Goal: Check status: Check status

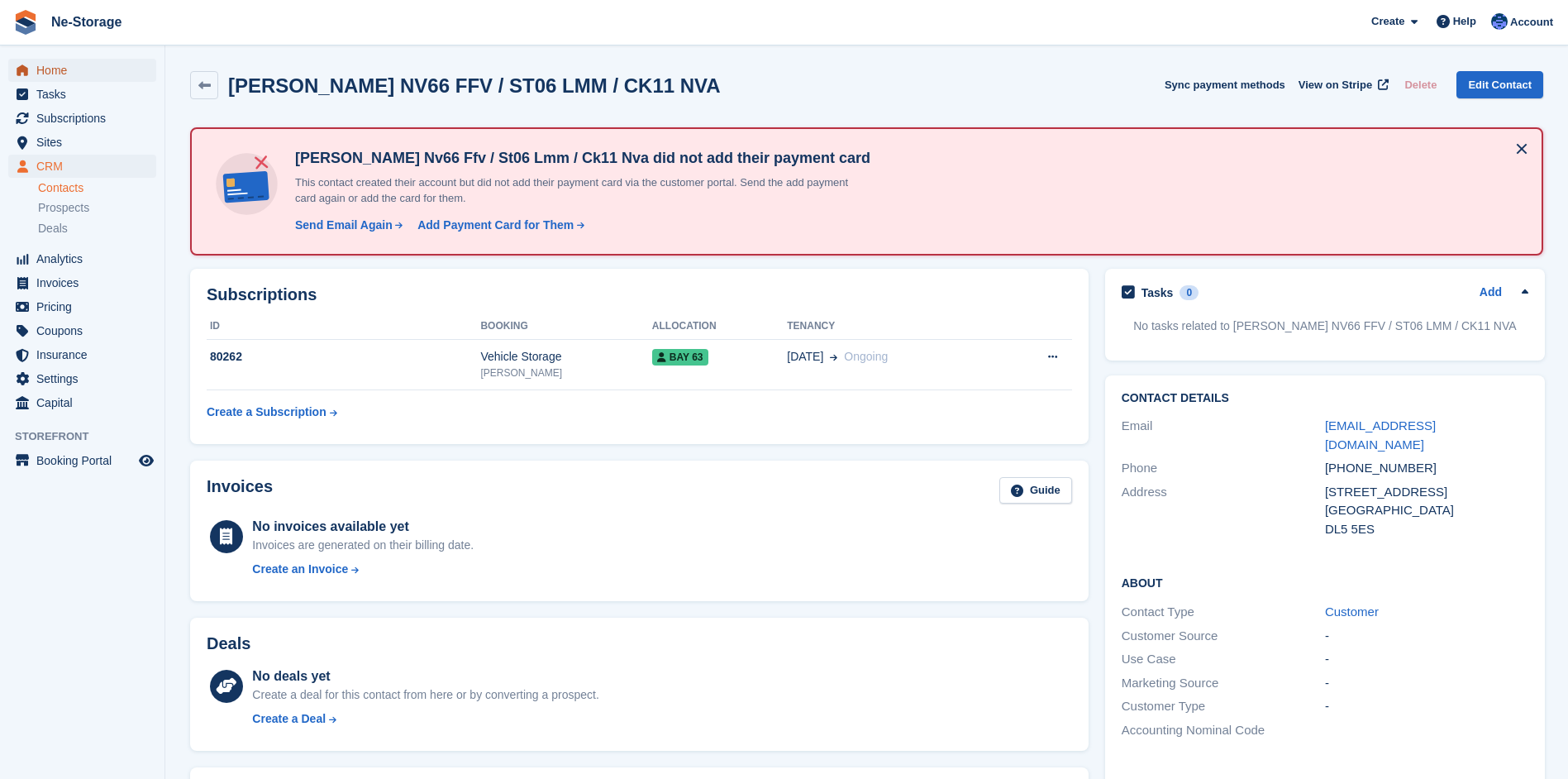
drag, startPoint x: 0, startPoint y: 0, endPoint x: 52, endPoint y: 66, distance: 84.0
click at [52, 66] on span "Home" at bounding box center [87, 70] width 99 height 23
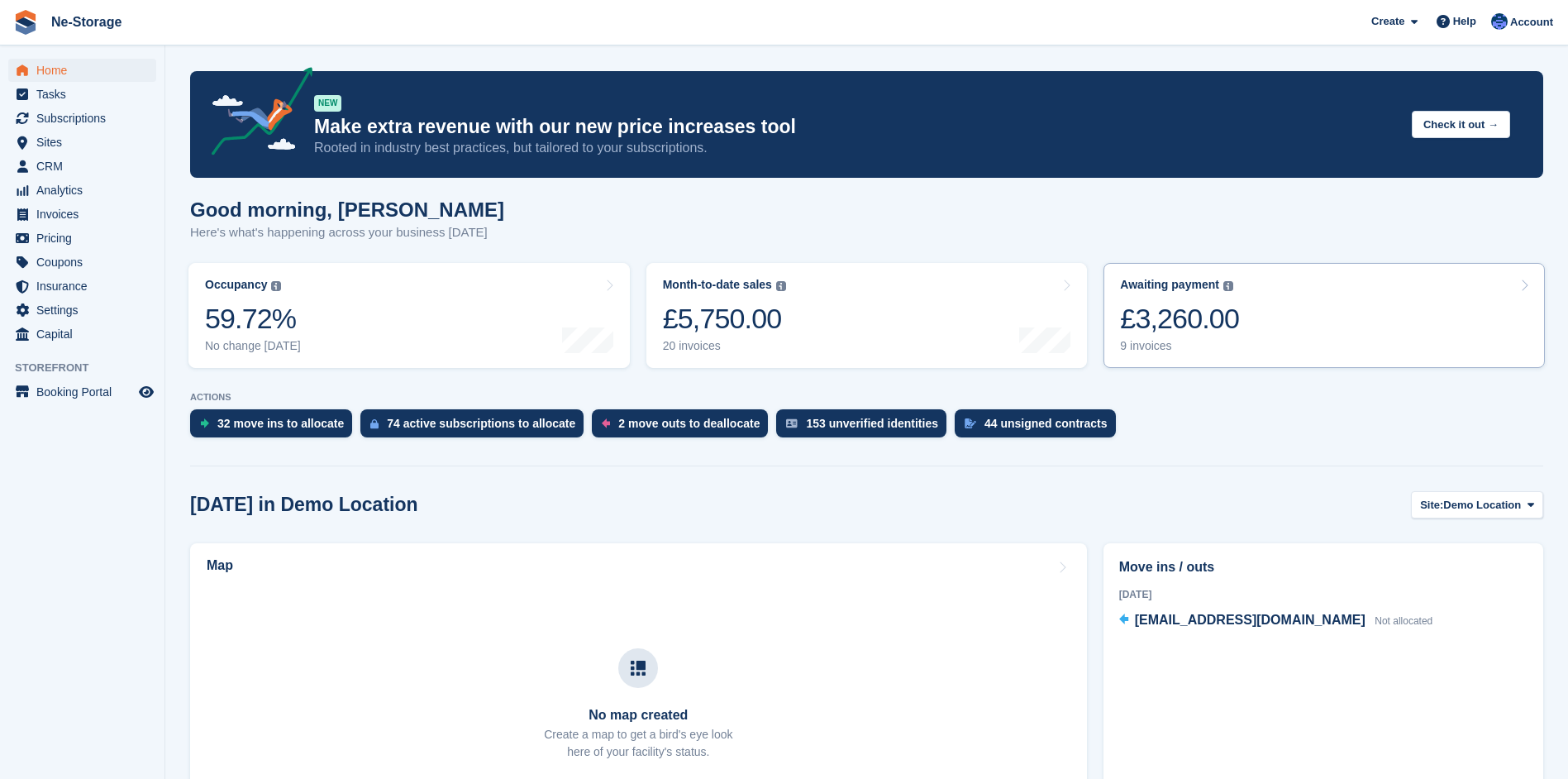
click at [1174, 320] on div "£3,260.00" at bounding box center [1179, 318] width 119 height 34
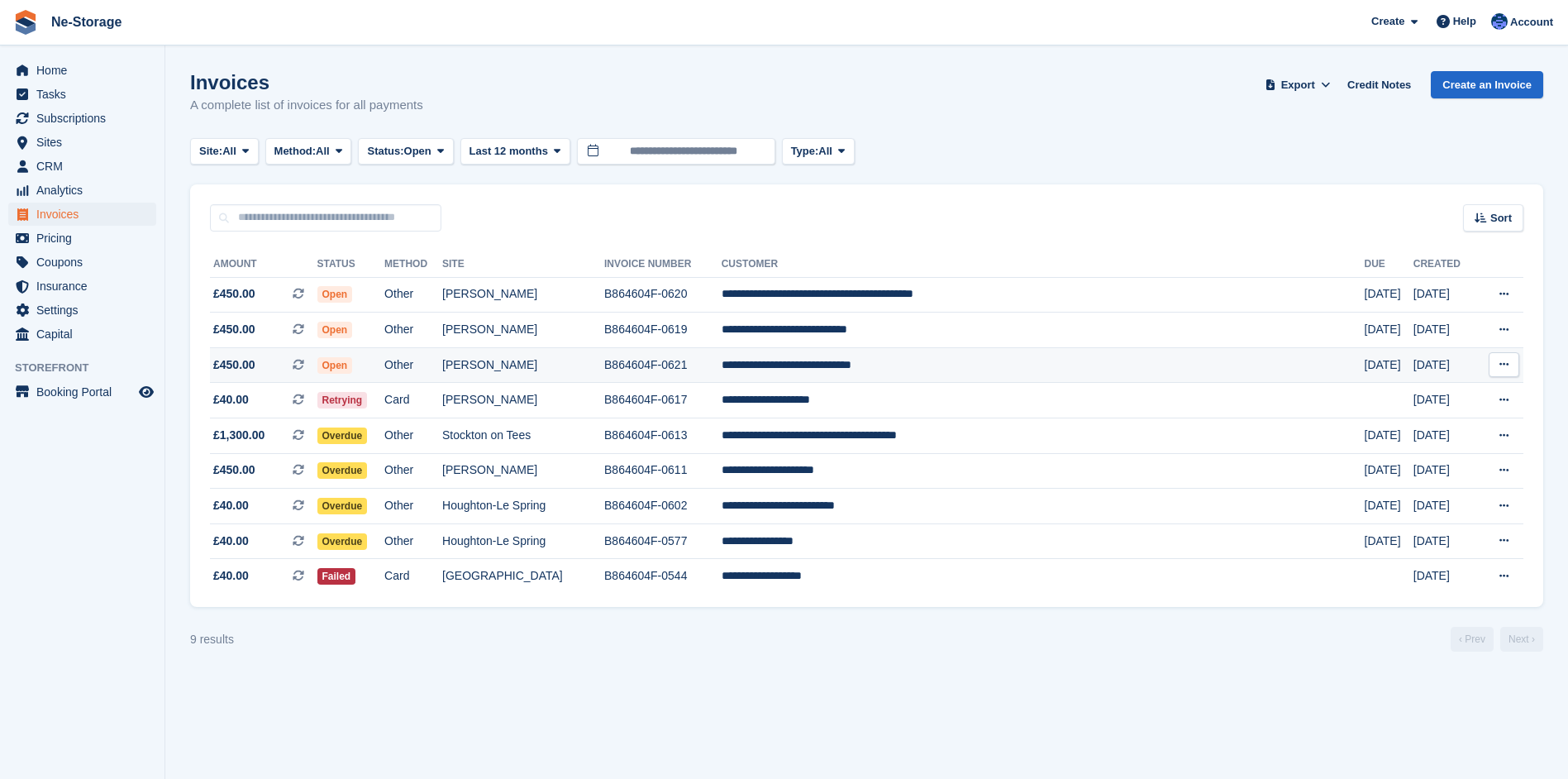
click at [722, 364] on td "B864604F-0621" at bounding box center [662, 365] width 117 height 36
click at [50, 65] on span "Home" at bounding box center [87, 70] width 99 height 23
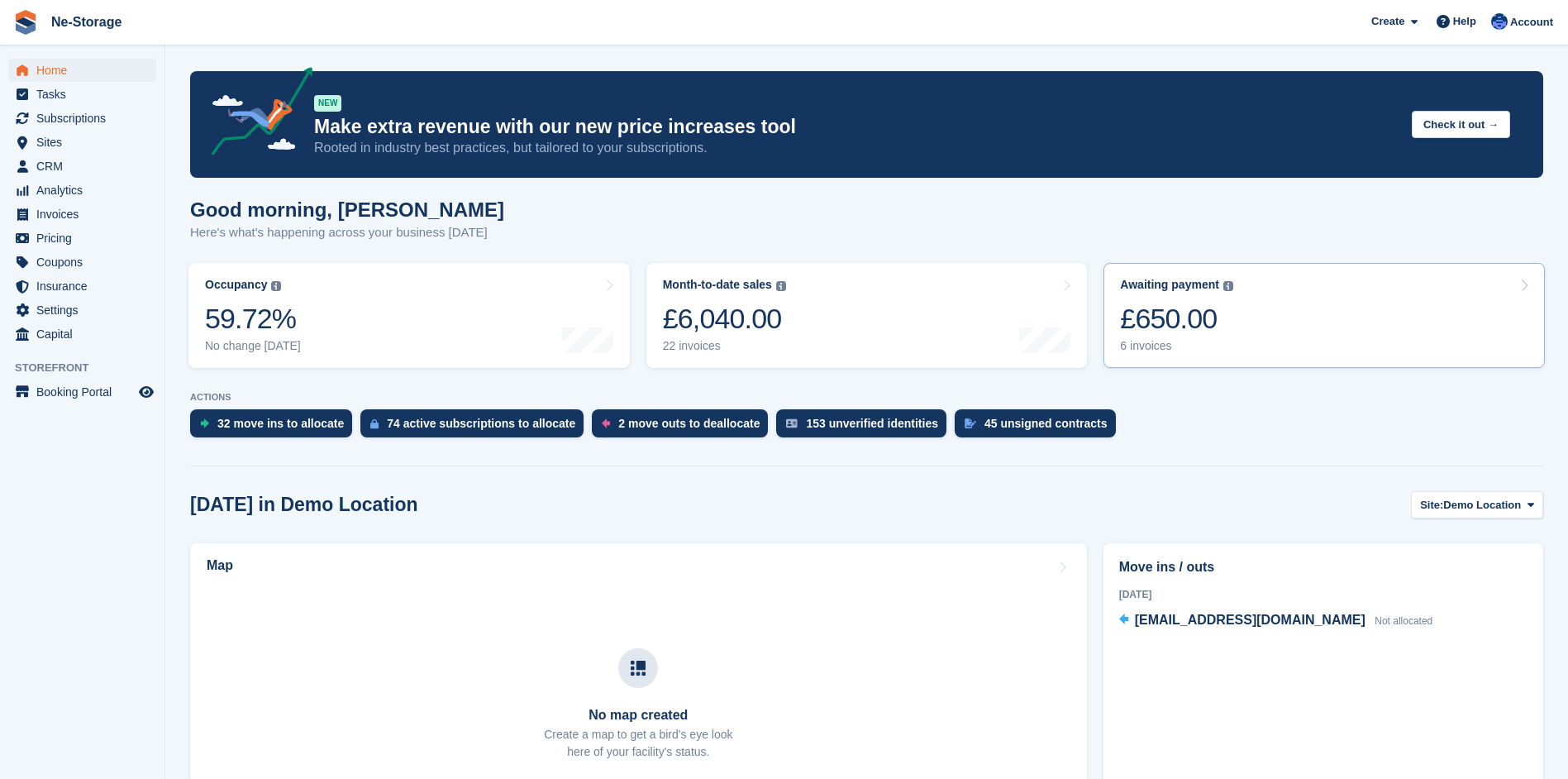
click at [1176, 317] on div "£650.00" at bounding box center [1176, 318] width 113 height 34
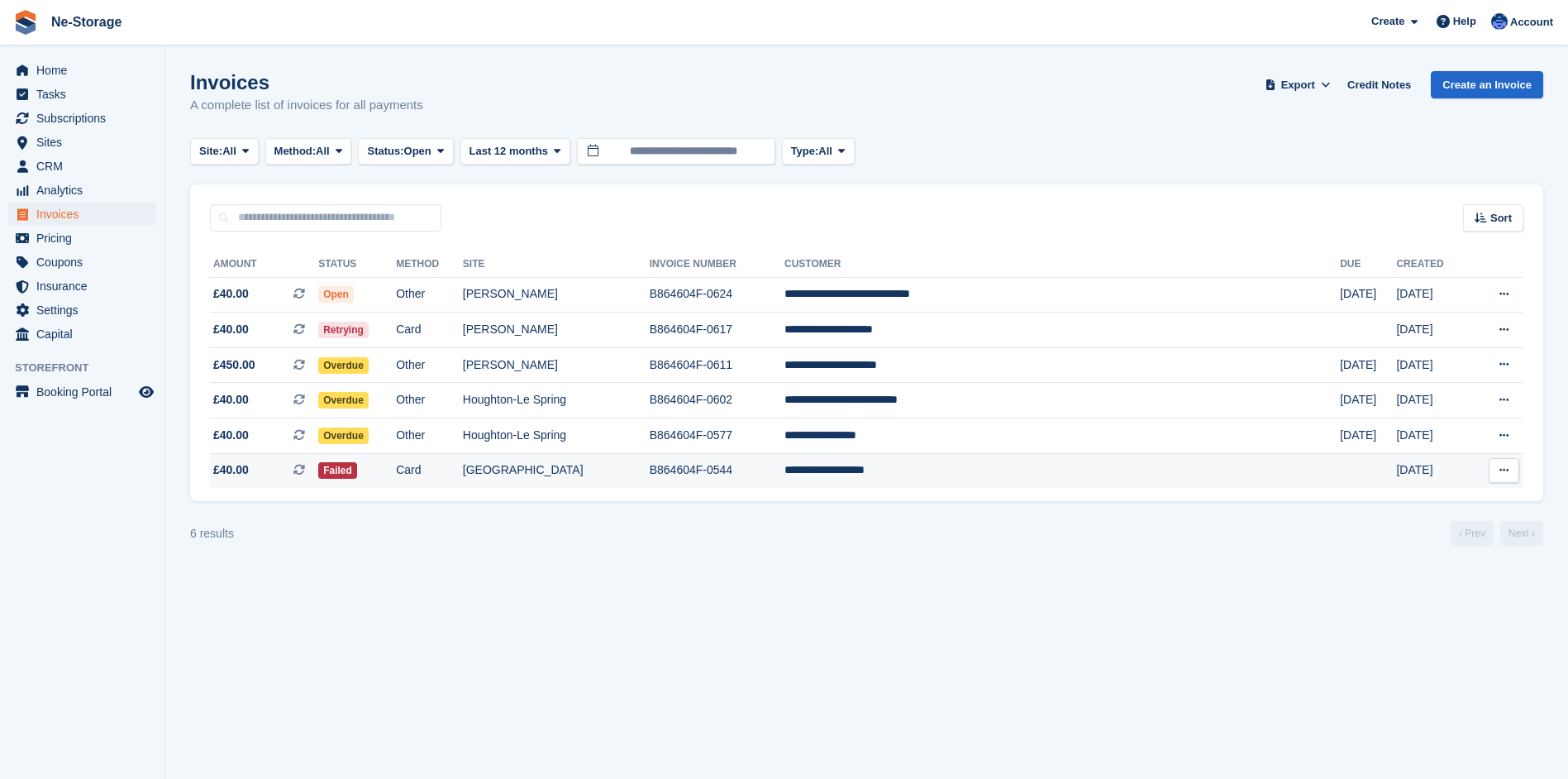
click at [953, 468] on td "**********" at bounding box center [1062, 470] width 555 height 35
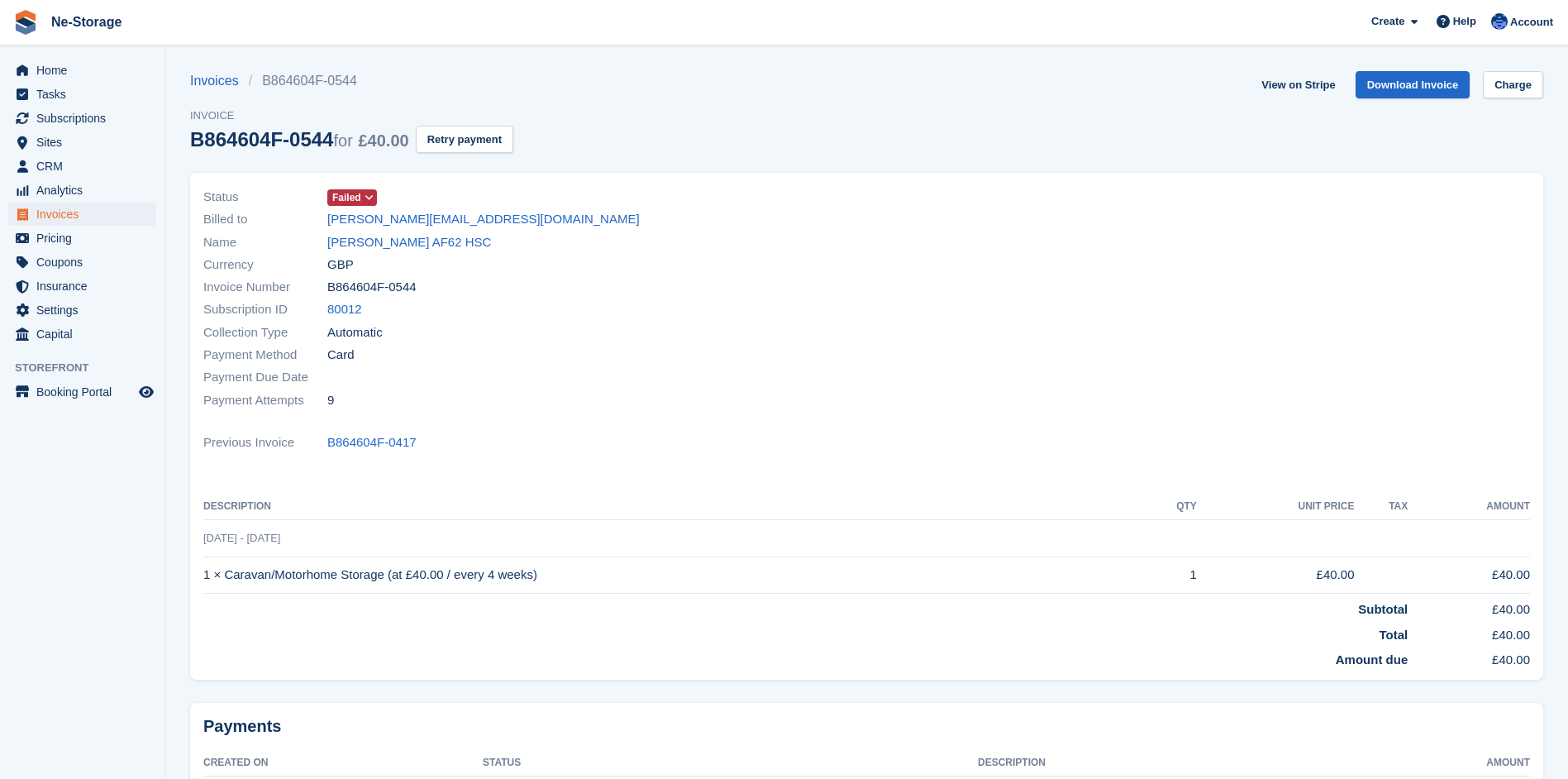
click at [372, 197] on icon at bounding box center [368, 198] width 9 height 10
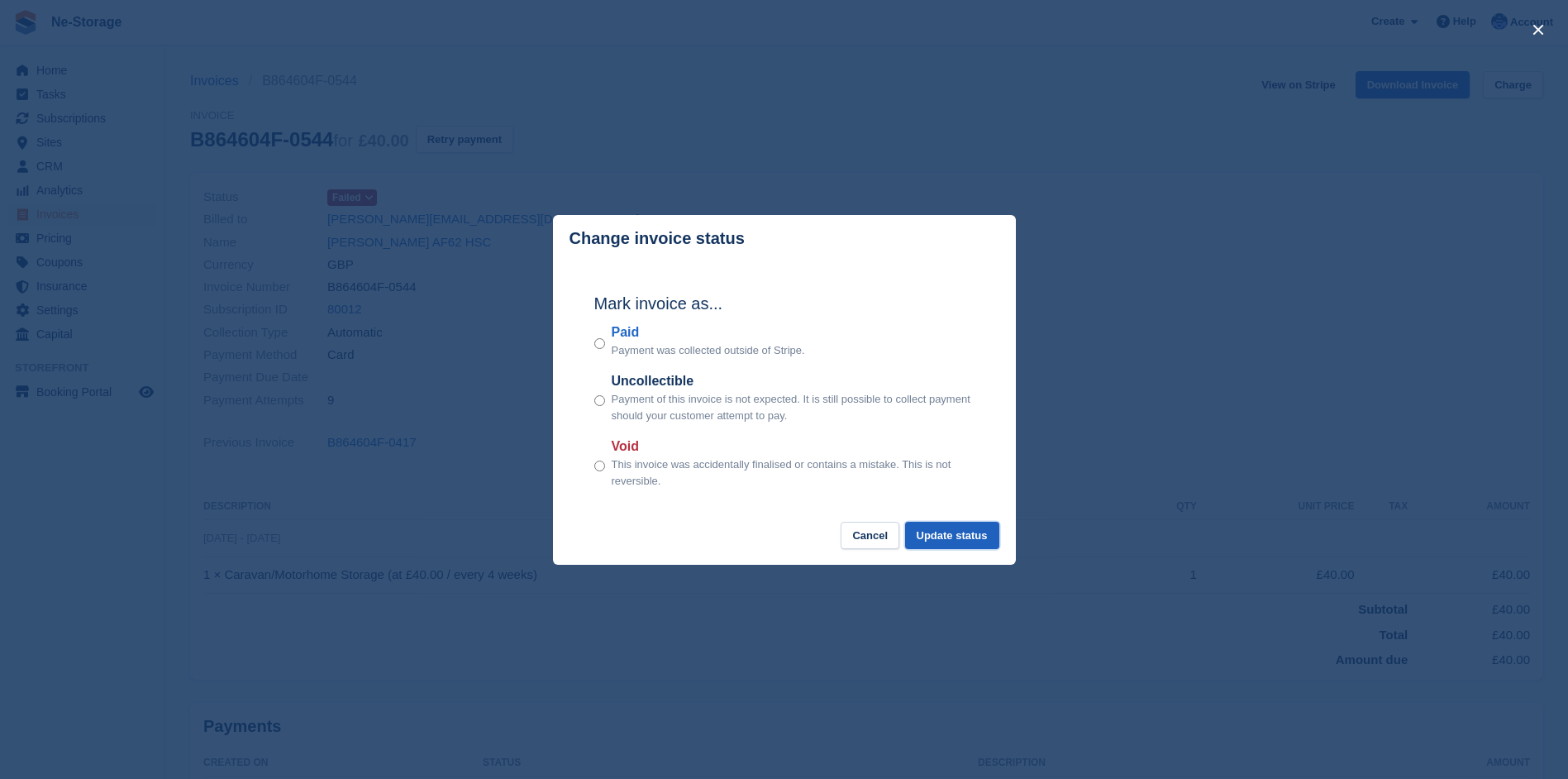
click at [952, 538] on button "Update status" at bounding box center [952, 534] width 94 height 27
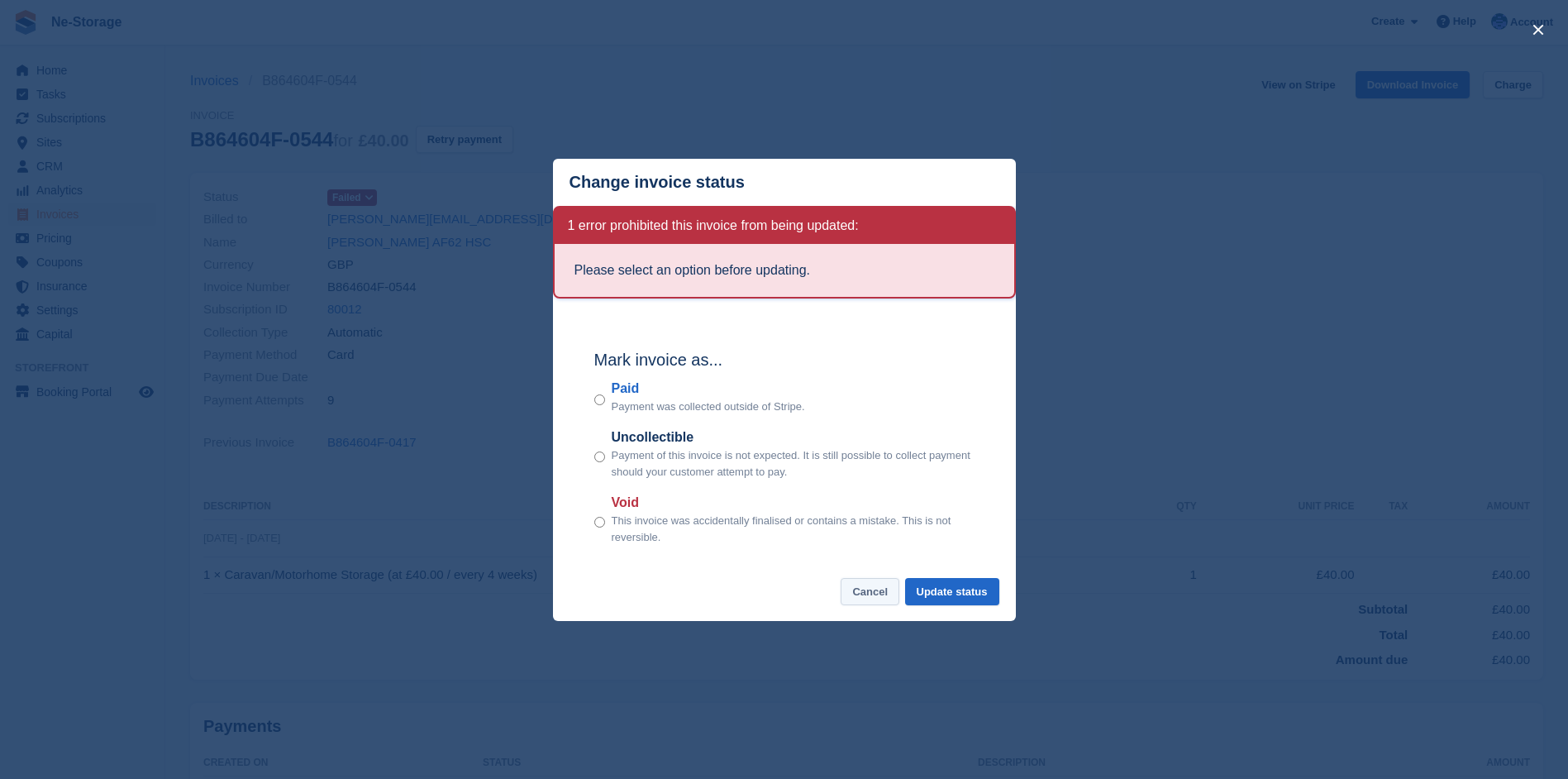
click at [872, 591] on button "Cancel" at bounding box center [869, 591] width 59 height 27
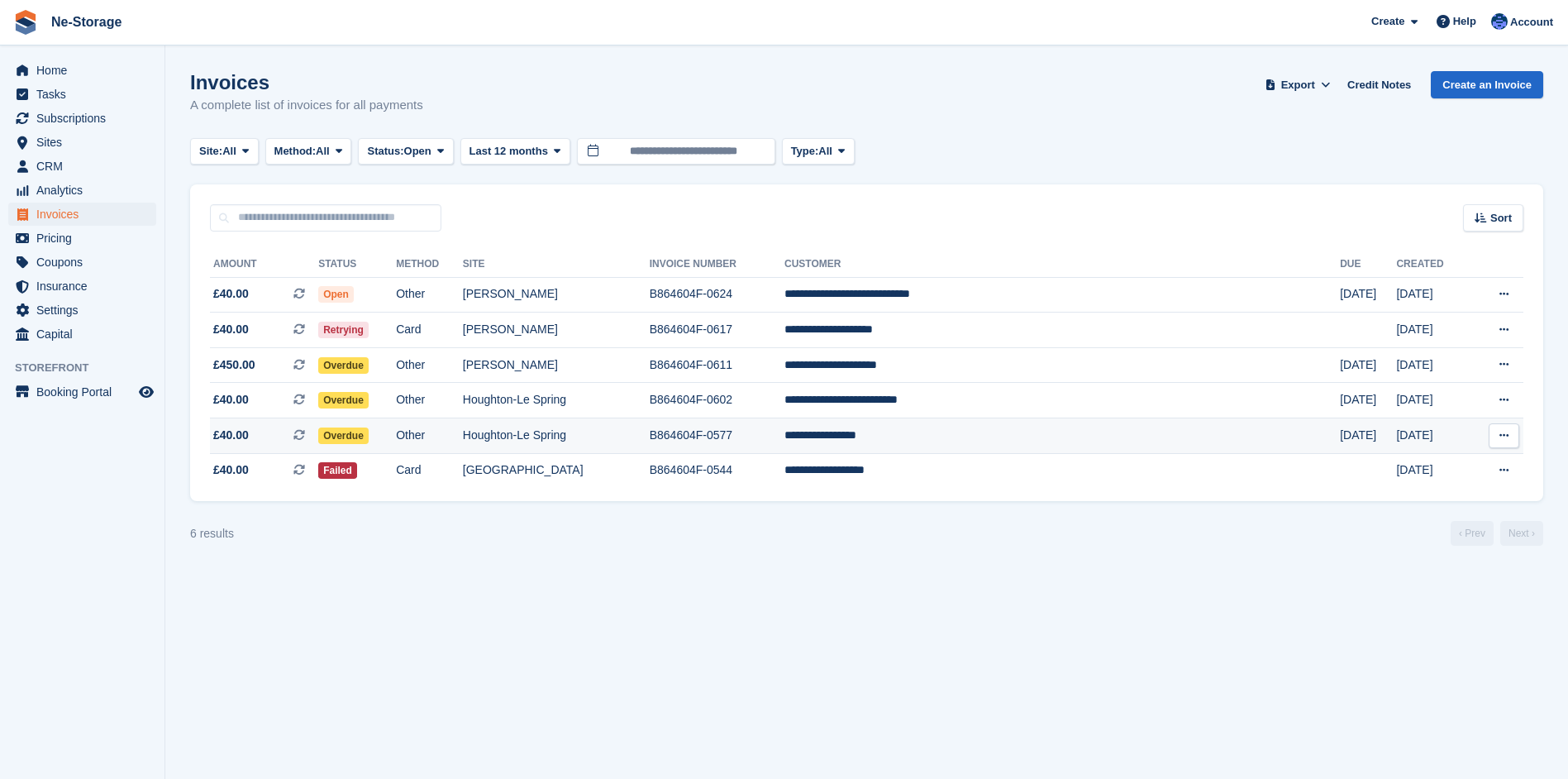
click at [784, 428] on td "B864604F-0577" at bounding box center [716, 437] width 134 height 36
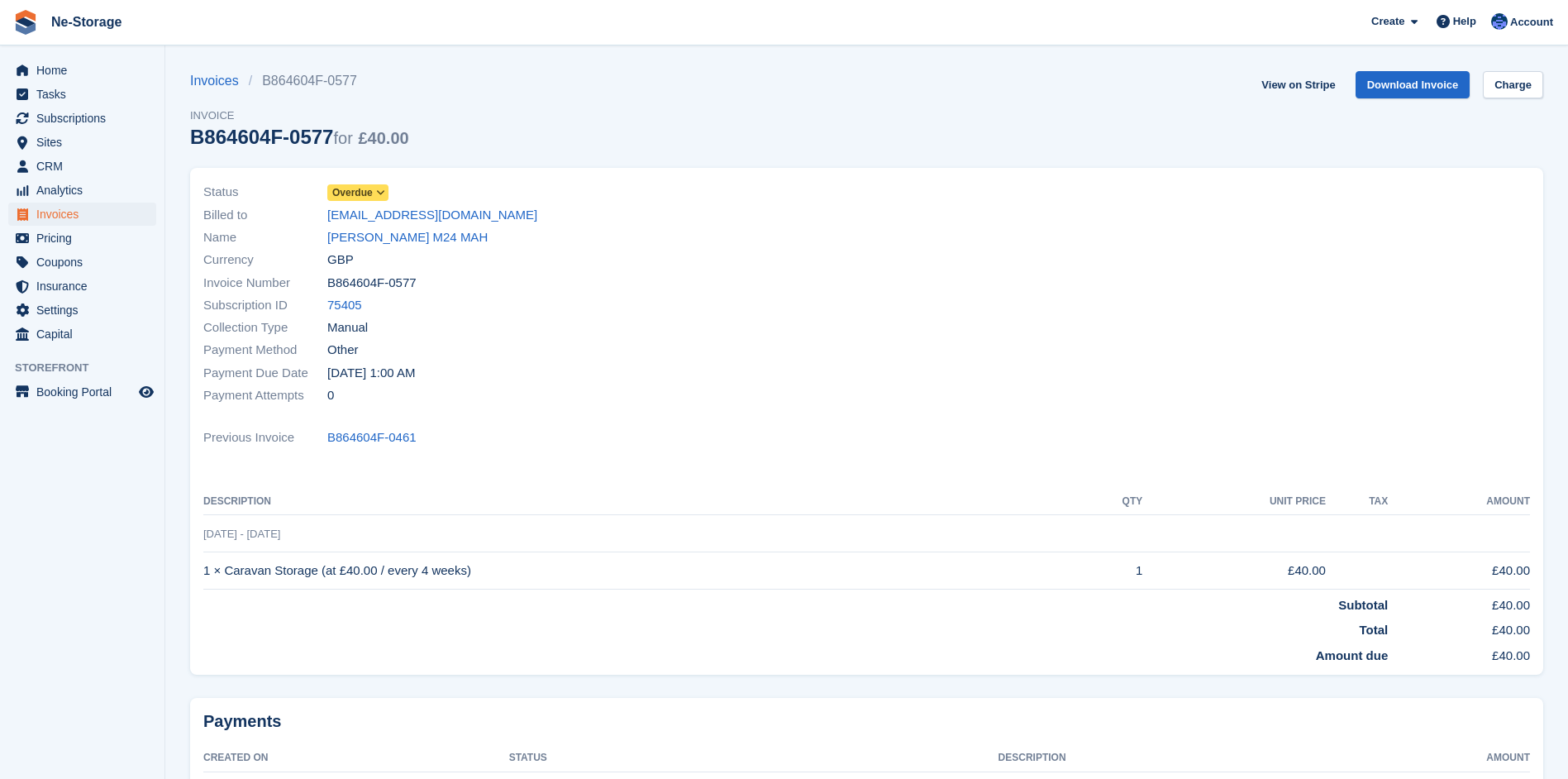
click at [384, 191] on icon at bounding box center [380, 193] width 9 height 10
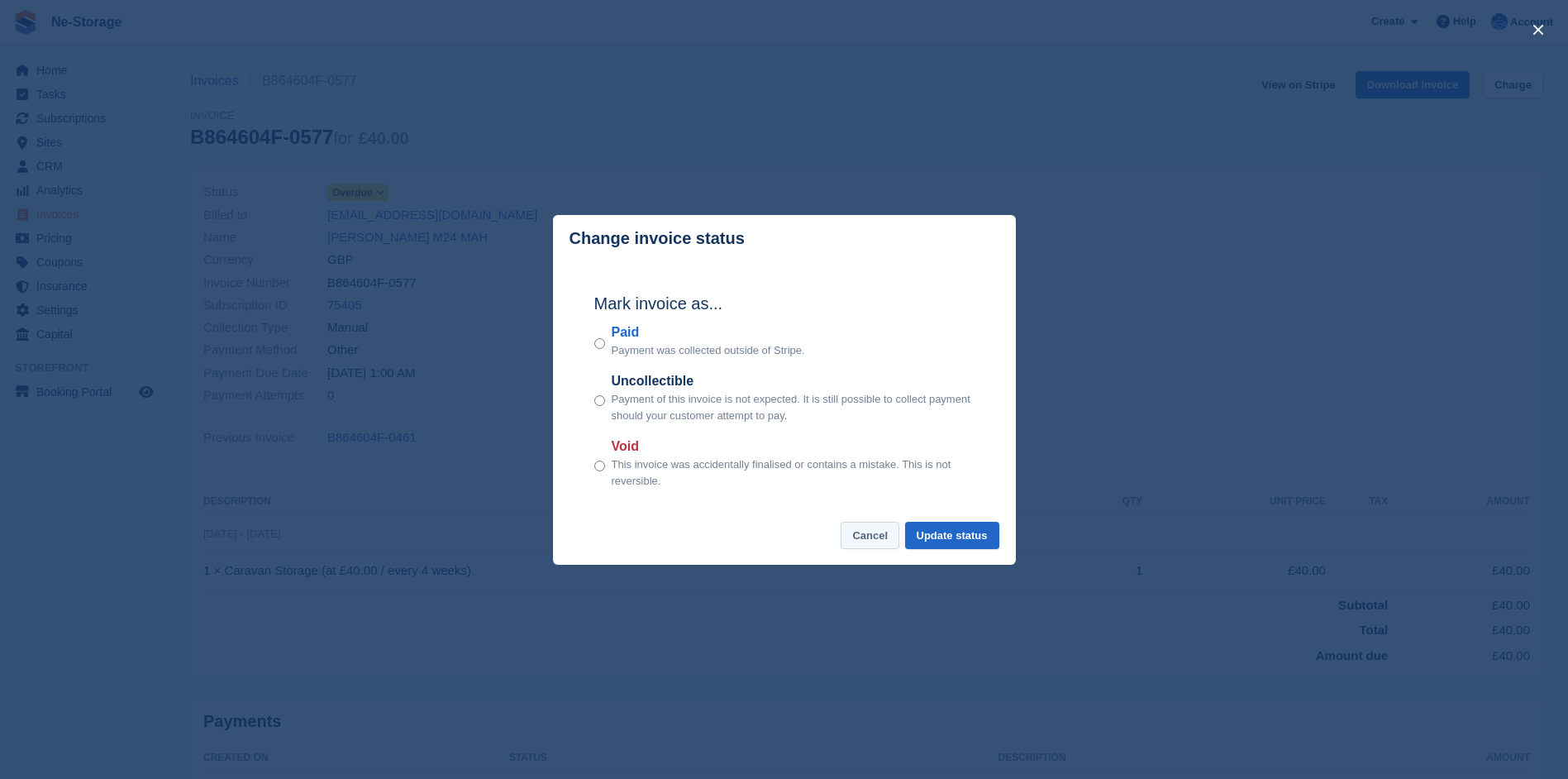
click at [870, 536] on button "Cancel" at bounding box center [869, 534] width 59 height 27
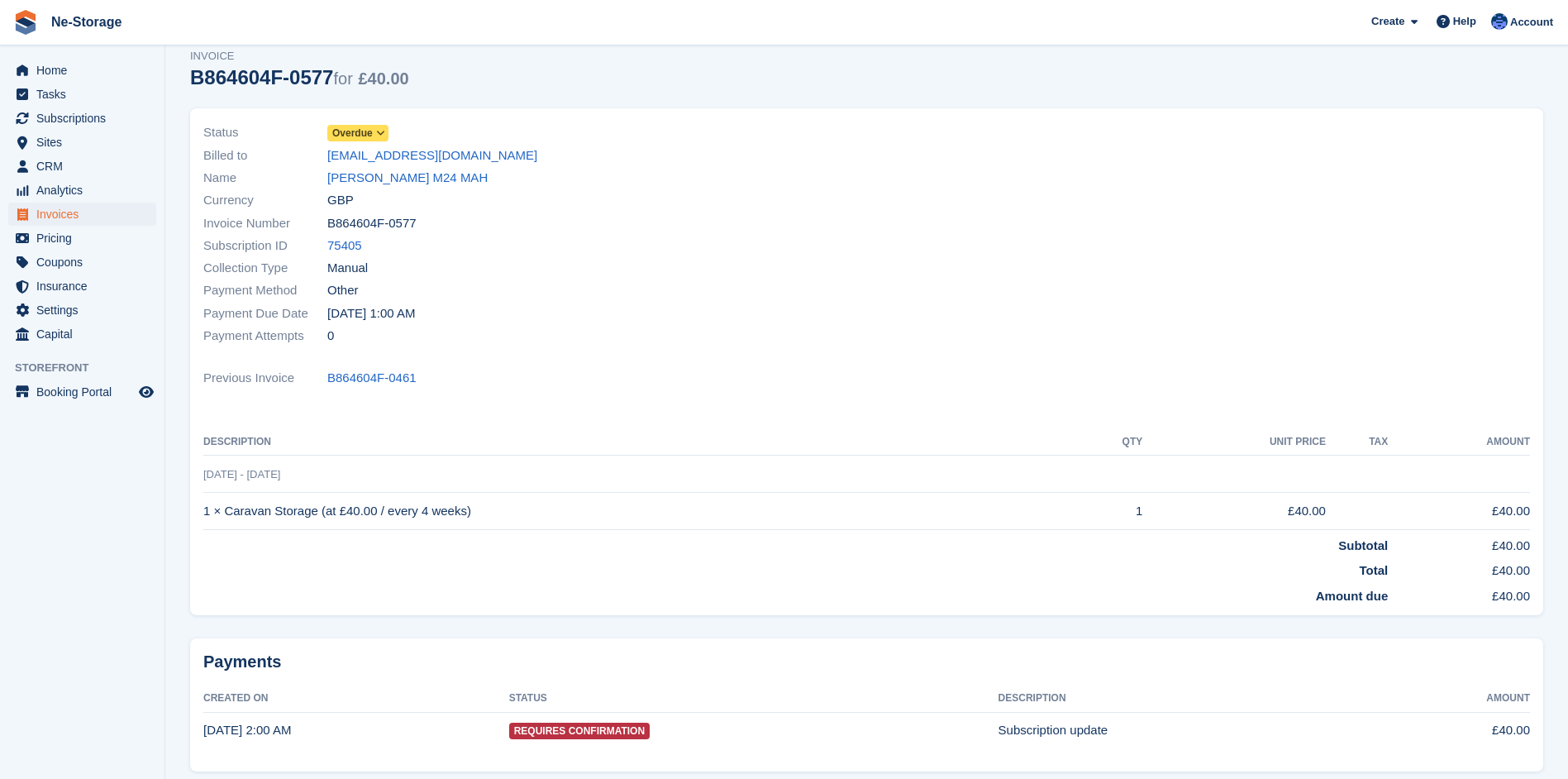
scroll to position [126, 0]
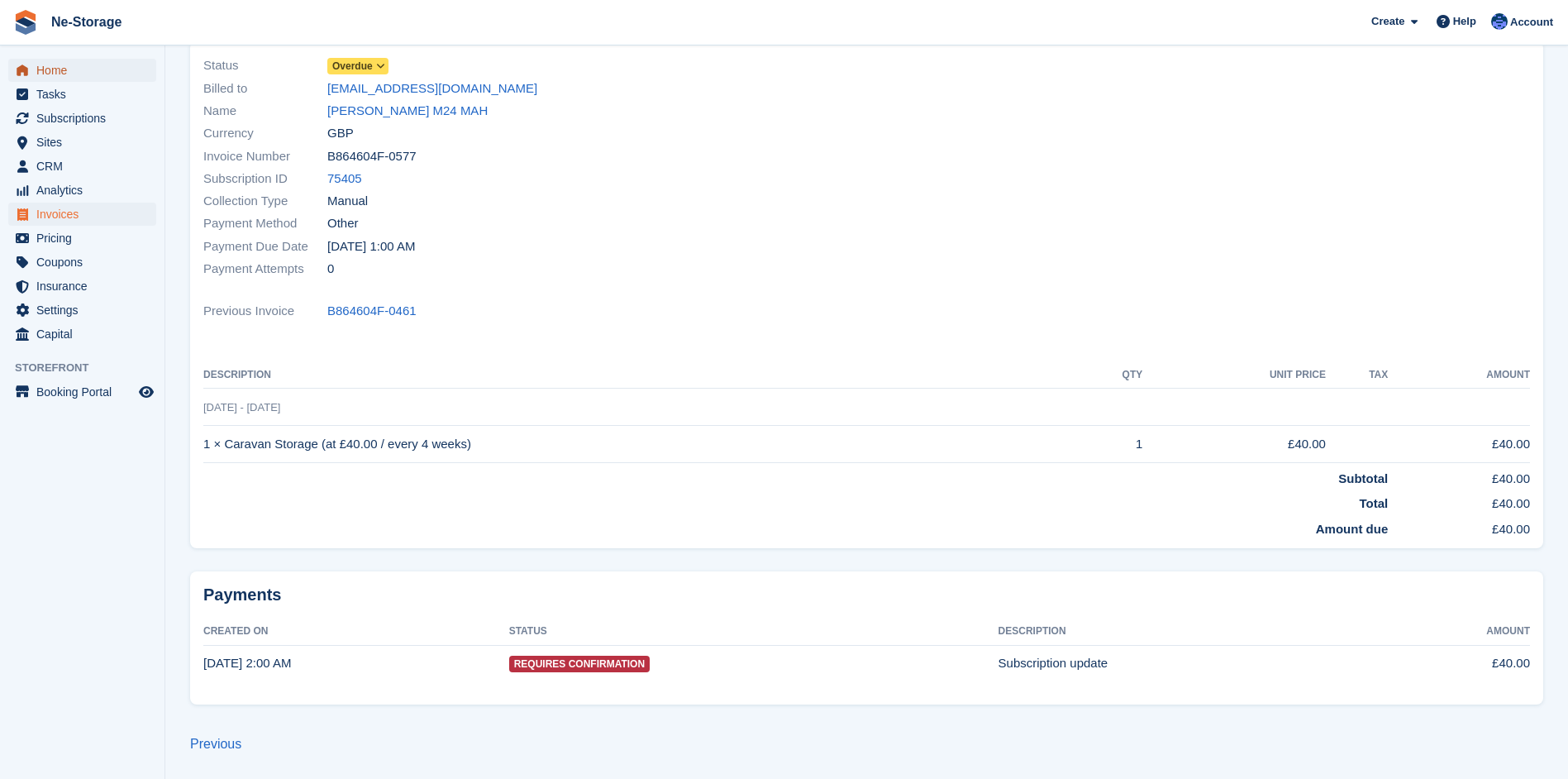
click at [61, 66] on span "Home" at bounding box center [87, 70] width 99 height 23
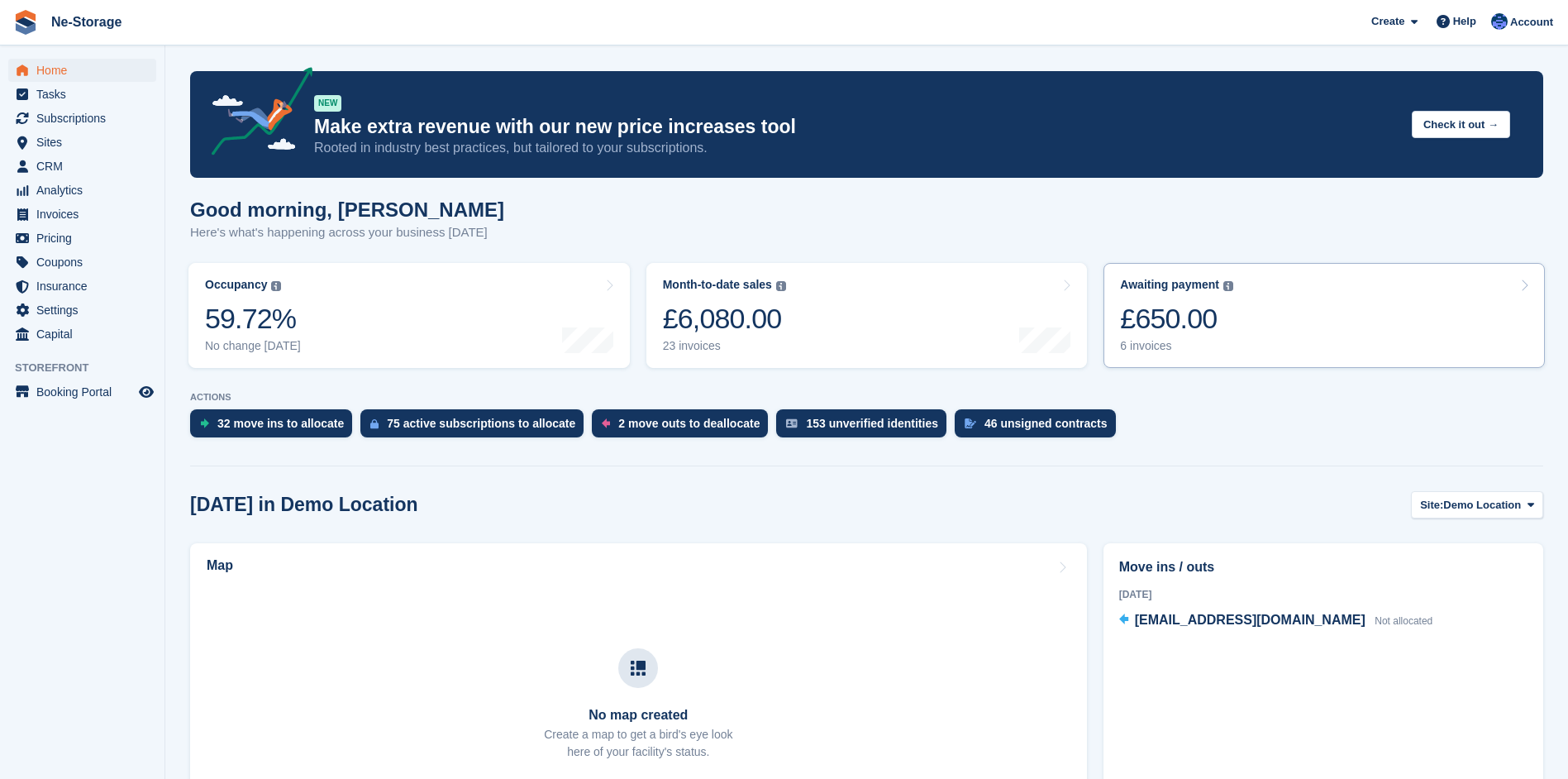
click at [1181, 317] on div "£650.00" at bounding box center [1176, 318] width 113 height 34
